Goal: Information Seeking & Learning: Learn about a topic

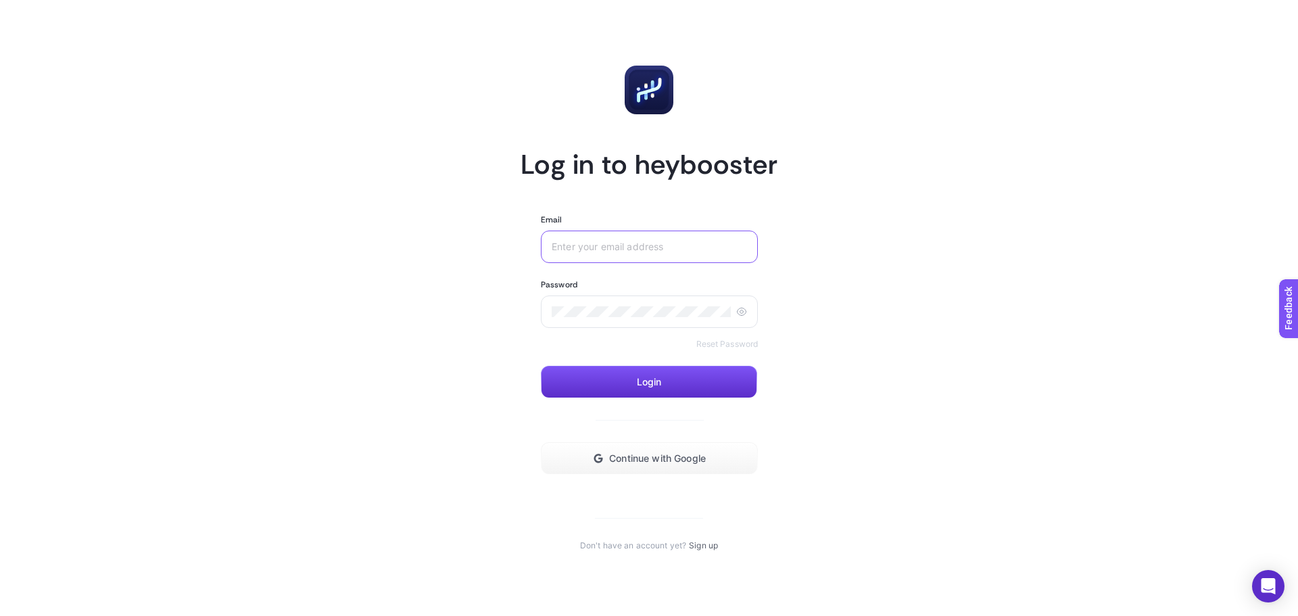
click at [702, 251] on input "Email" at bounding box center [649, 246] width 195 height 11
paste input "[EMAIL_ADDRESS][DOMAIN_NAME]"
type input "[EMAIL_ADDRESS][DOMAIN_NAME]"
click at [646, 304] on div at bounding box center [644, 311] width 217 height 32
click at [678, 379] on button "Login" at bounding box center [644, 382] width 216 height 32
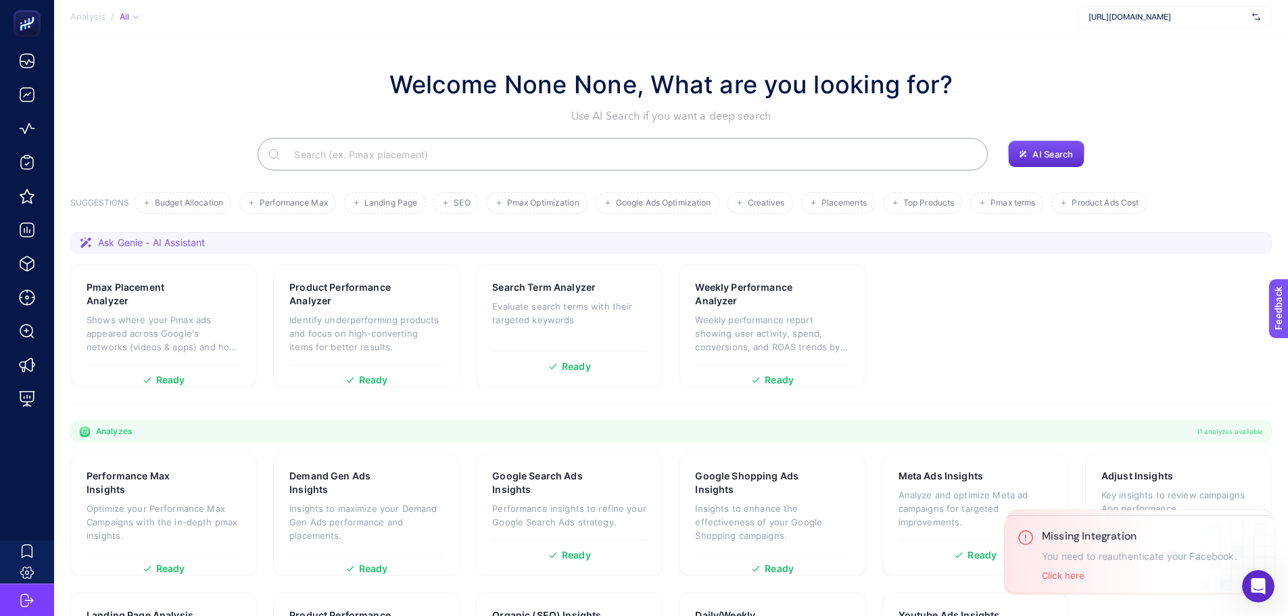
click at [482, 154] on input "Search" at bounding box center [630, 154] width 694 height 38
click at [309, 103] on div "Welcome None None, What are you looking for? Use AI Search if you want a deep s…" at bounding box center [670, 95] width 1201 height 58
click at [244, 85] on div "Welcome None None, What are you looking for? Use AI Search if you want a deep s…" at bounding box center [670, 95] width 1201 height 58
click at [285, 92] on div "Welcome None None, What are you looking for? Use AI Search if you want a deep s…" at bounding box center [670, 95] width 1201 height 58
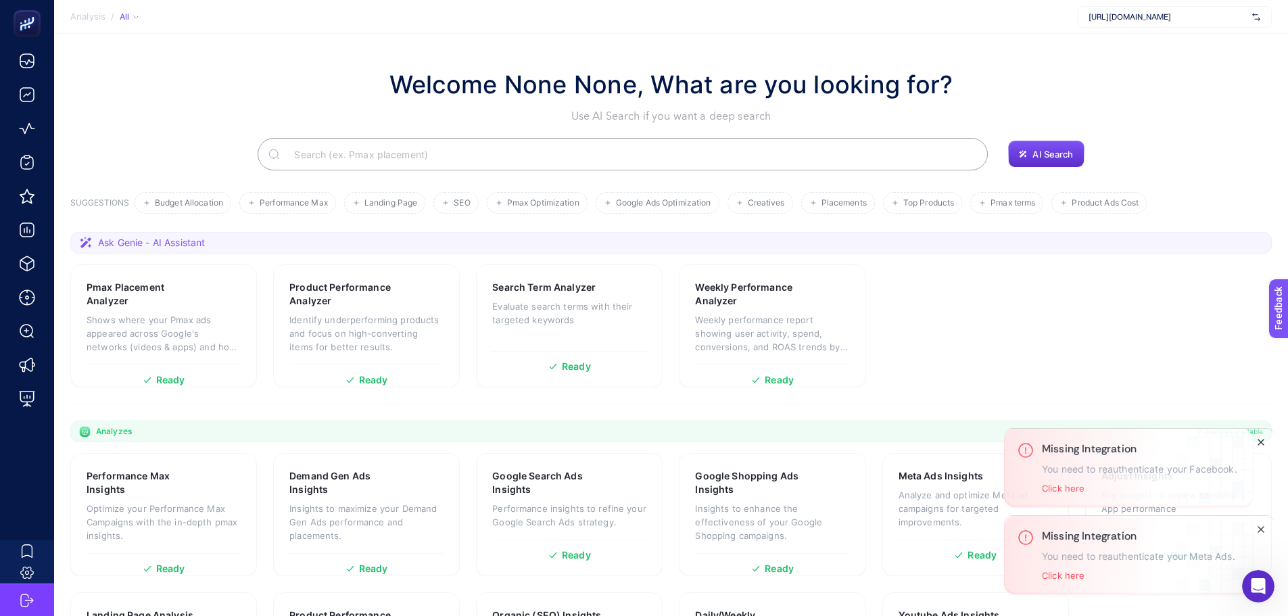
click at [1261, 444] on icon "Close" at bounding box center [1260, 442] width 11 height 11
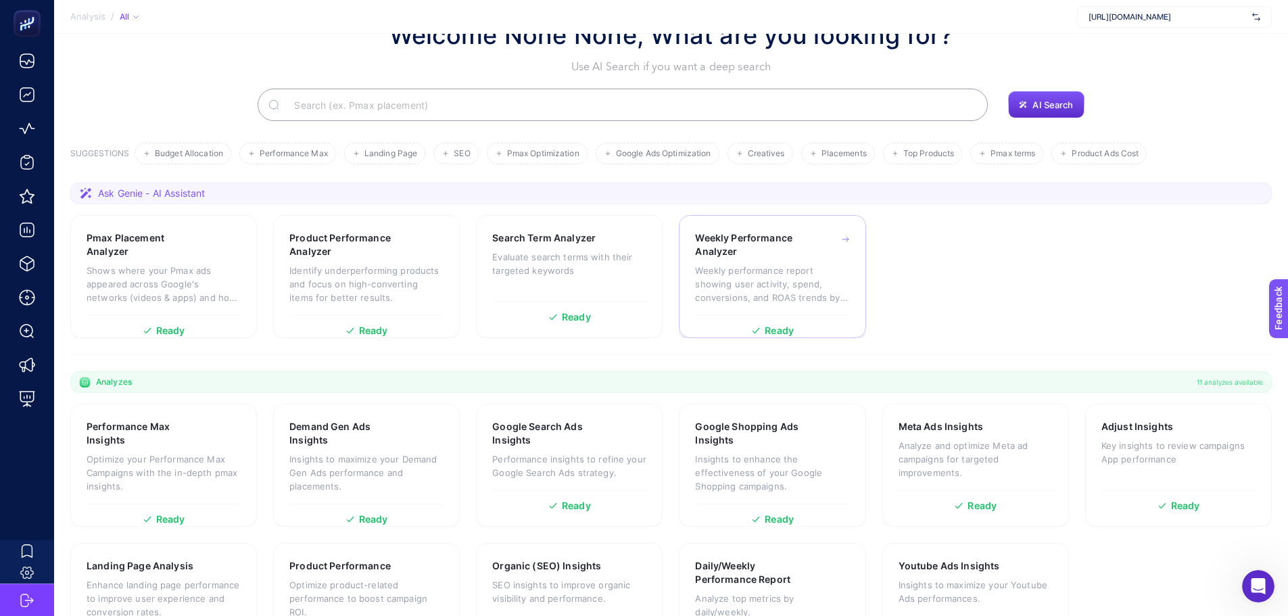
scroll to position [116, 0]
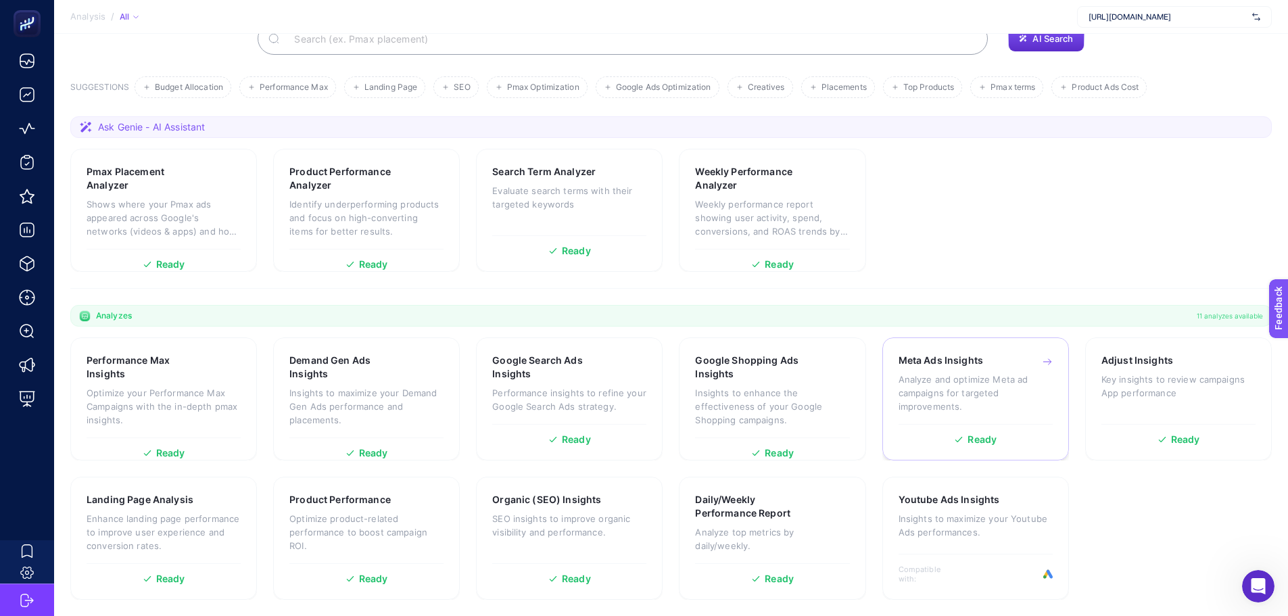
click at [1006, 411] on p "Analyze and optimize Meta ad campaigns for targeted improvements." at bounding box center [975, 392] width 154 height 41
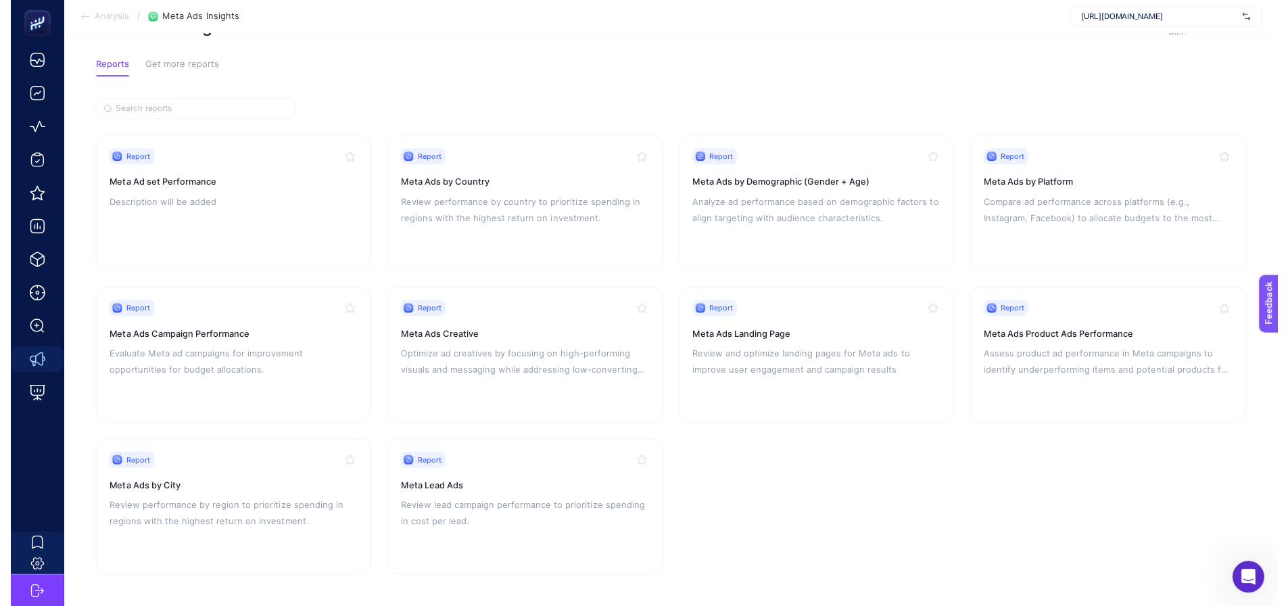
scroll to position [57, 0]
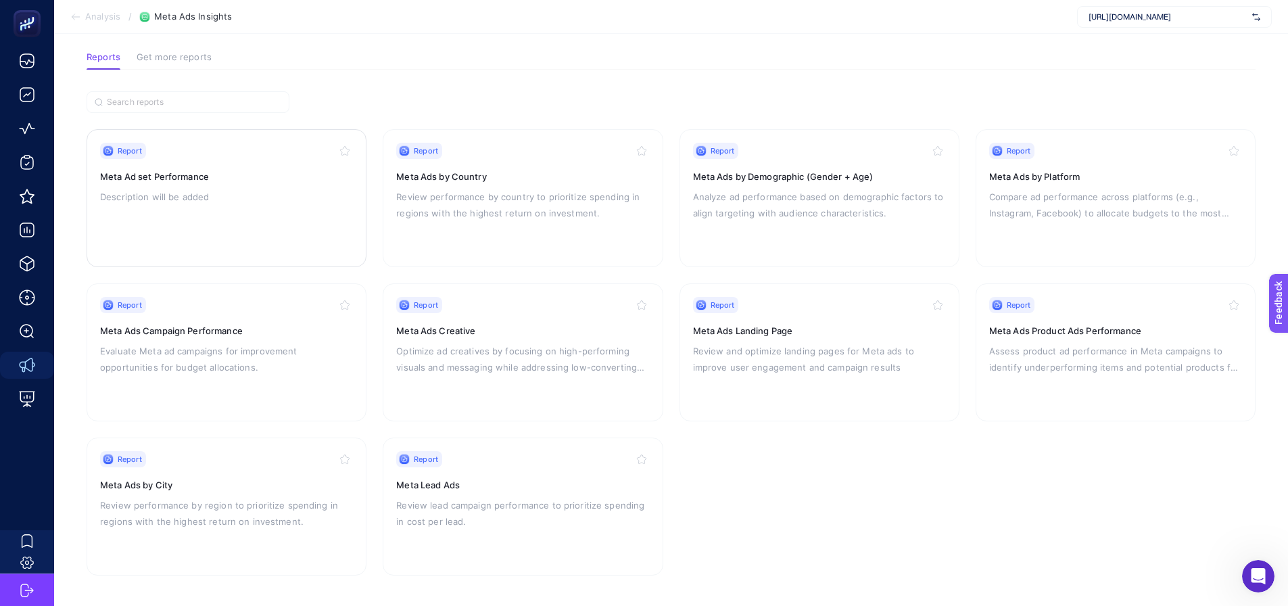
click at [231, 181] on h3 "Meta Ad set Performance" at bounding box center [226, 177] width 253 height 14
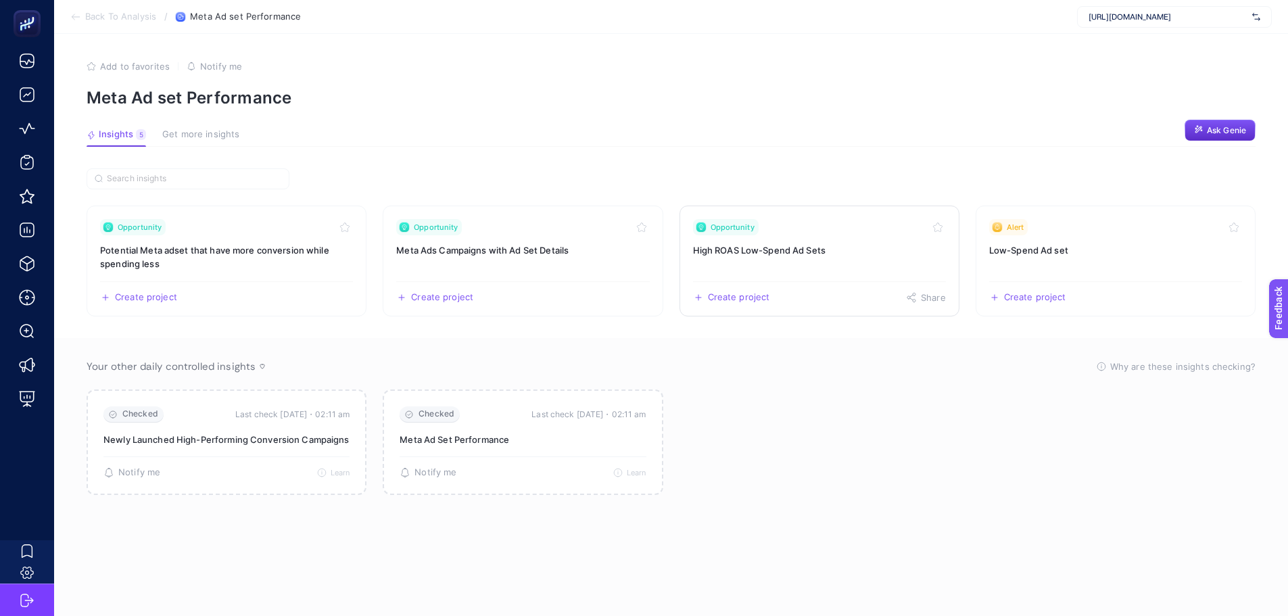
click at [793, 251] on h3 "High ROAS Low-Spend Ad Sets" at bounding box center [819, 250] width 253 height 14
click at [1098, 260] on link "Alert Low-Spend Ad set Create project Share" at bounding box center [1115, 260] width 280 height 111
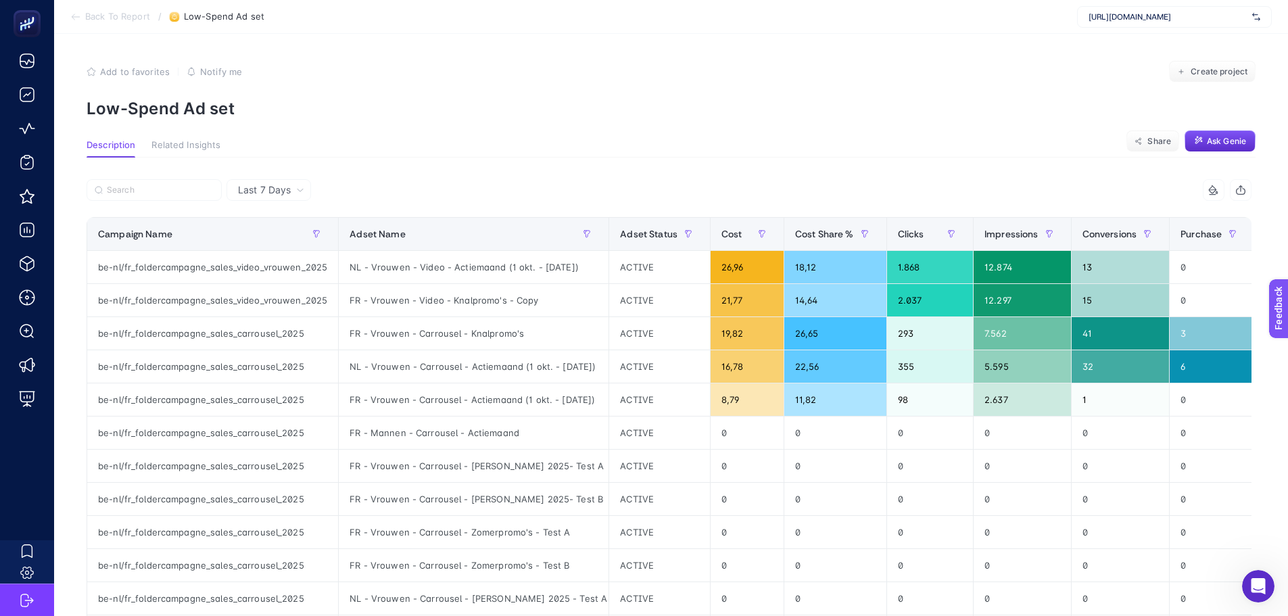
scroll to position [68, 0]
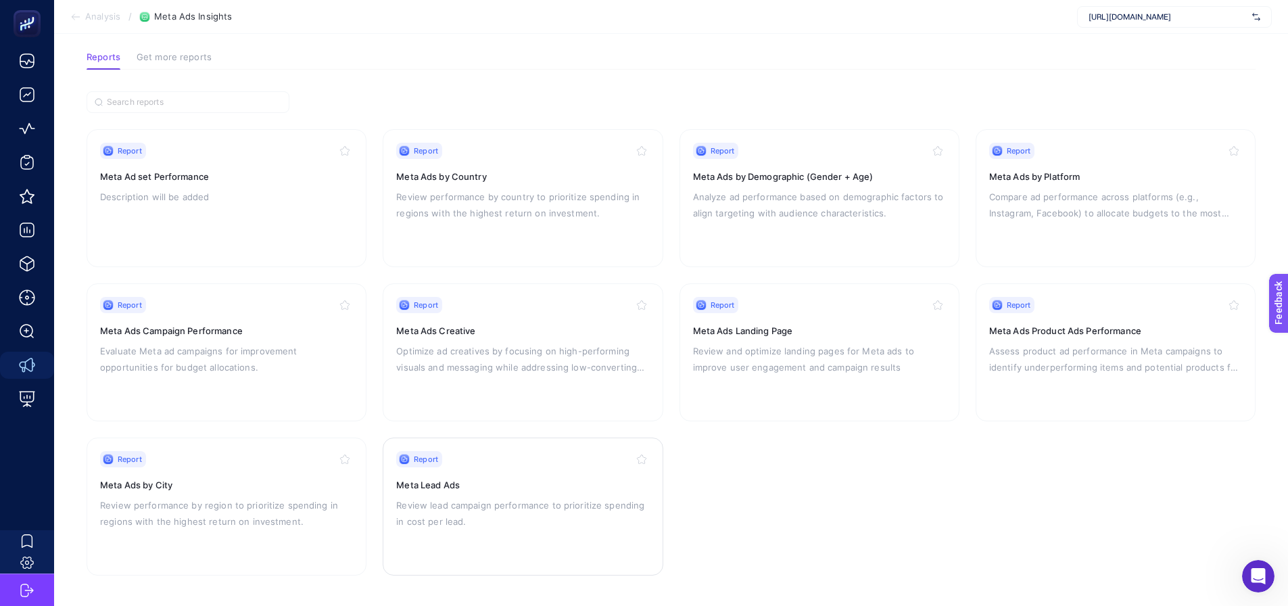
click at [583, 499] on p "Review lead campaign performance to prioritize spending in cost per lead." at bounding box center [522, 513] width 253 height 32
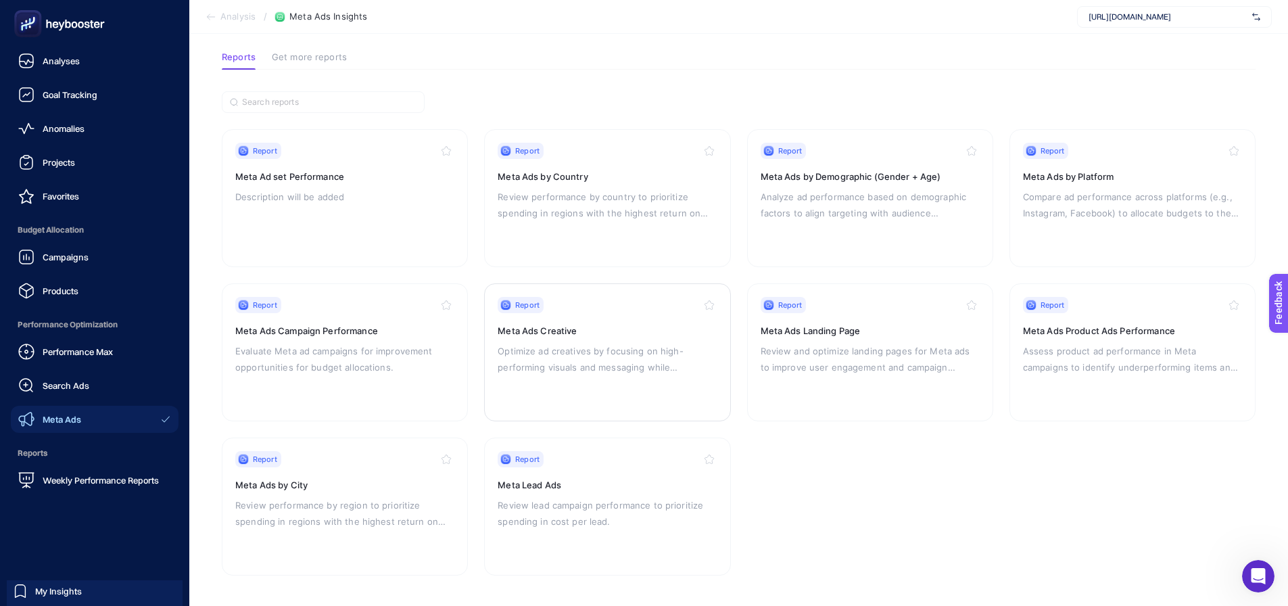
click at [656, 343] on p "Optimize ad creatives by focusing on high-performing visuals and messaging whil…" at bounding box center [607, 359] width 219 height 32
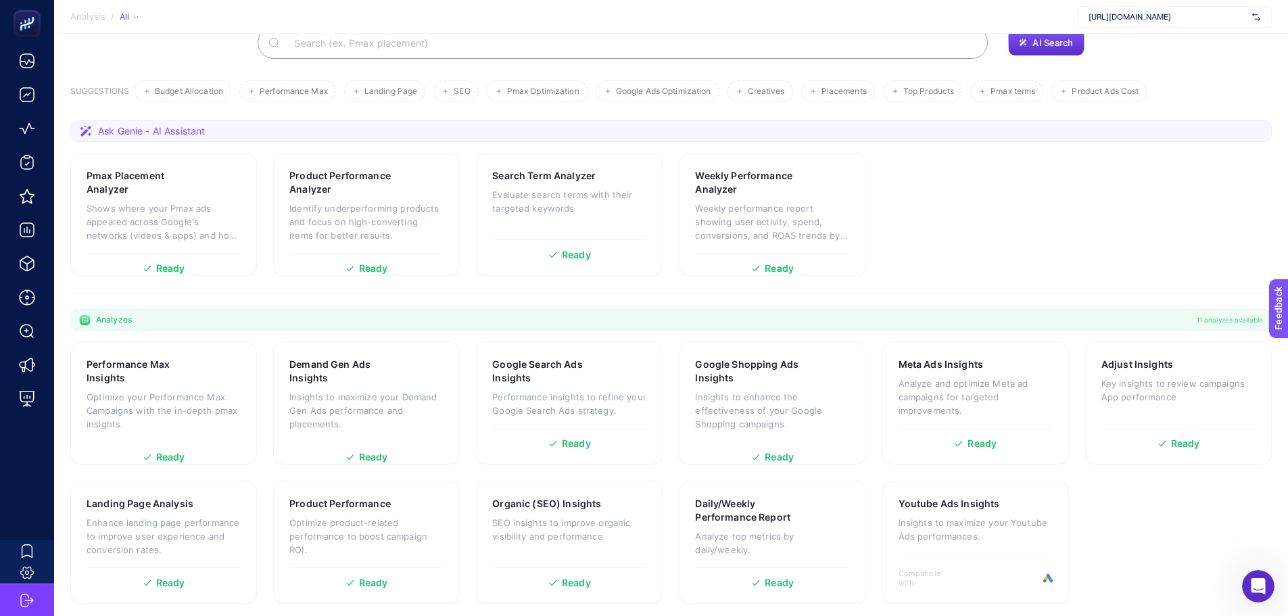
scroll to position [116, 0]
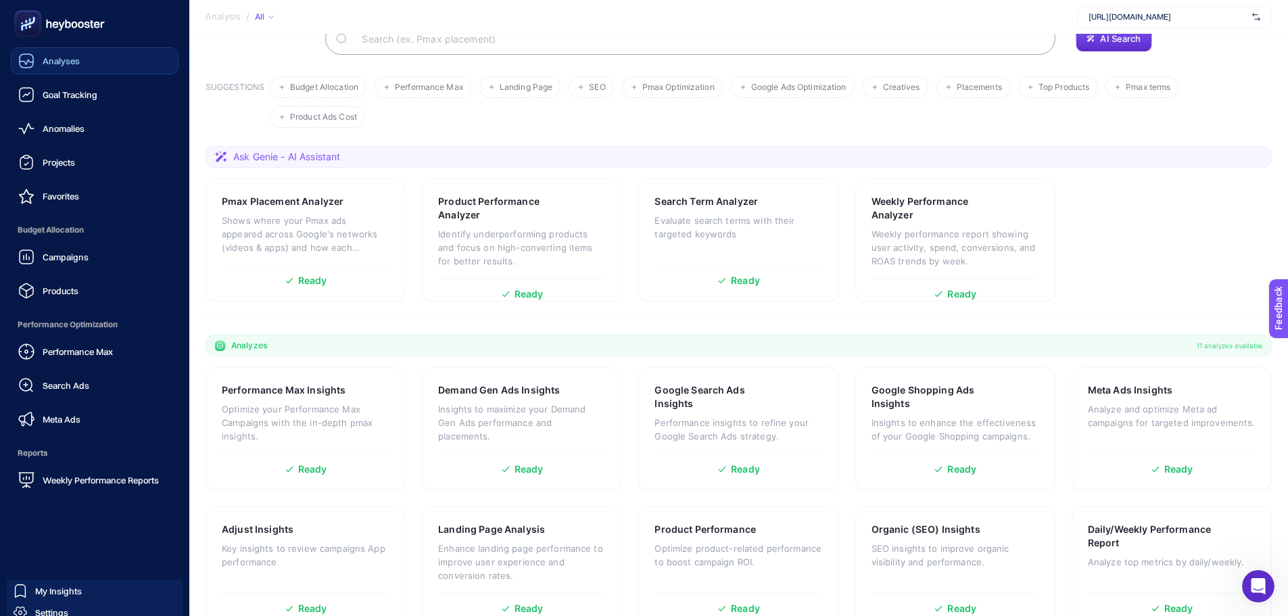
click at [69, 62] on span "Analyses" at bounding box center [61, 60] width 37 height 11
